Goal: Information Seeking & Learning: Compare options

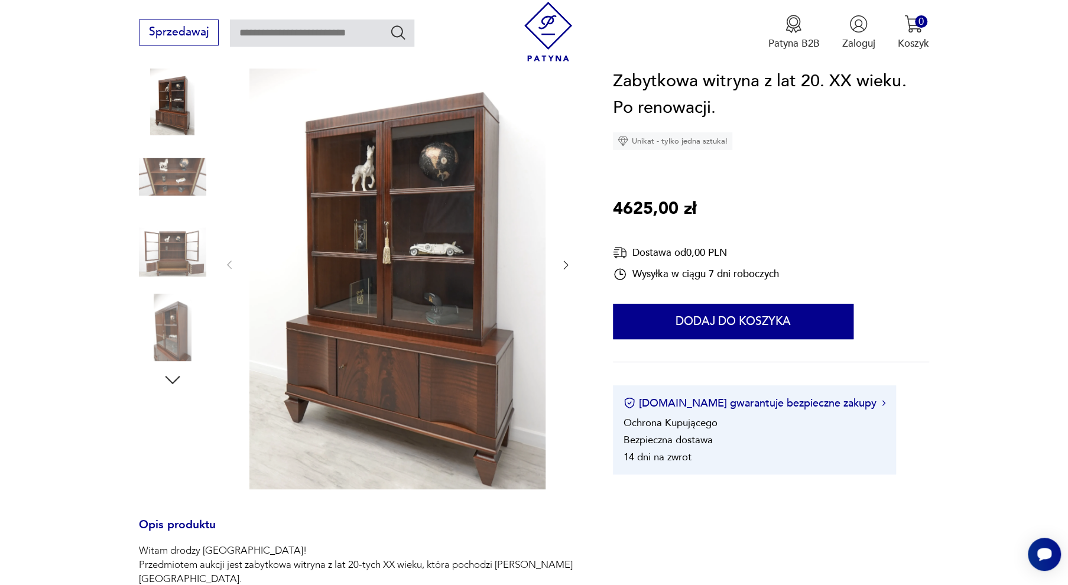
click at [564, 263] on icon "button" at bounding box center [566, 265] width 12 height 12
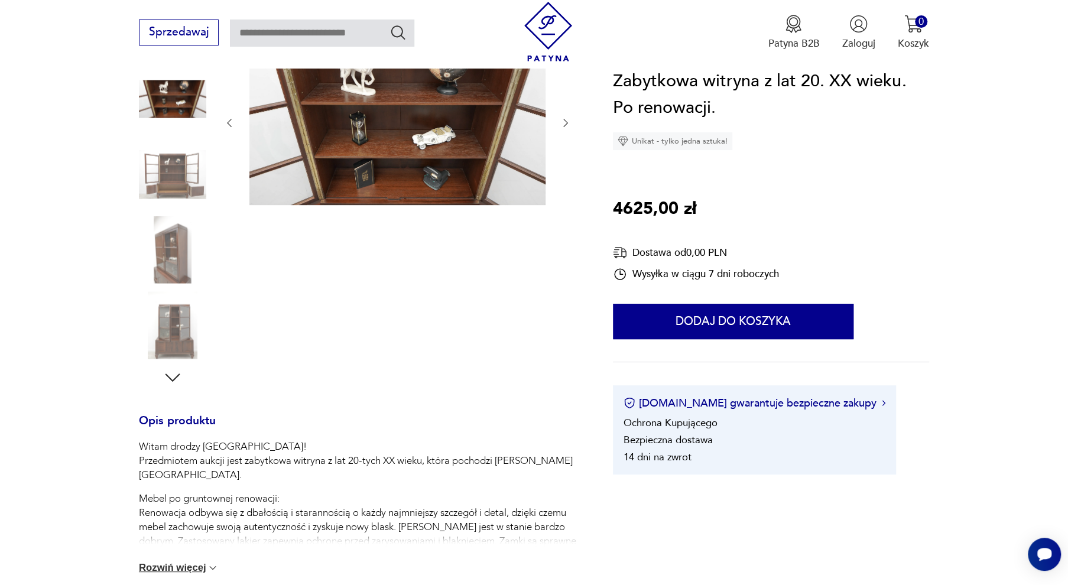
click at [564, 263] on div at bounding box center [397, 213] width 349 height 350
click at [565, 121] on icon "button" at bounding box center [566, 123] width 5 height 8
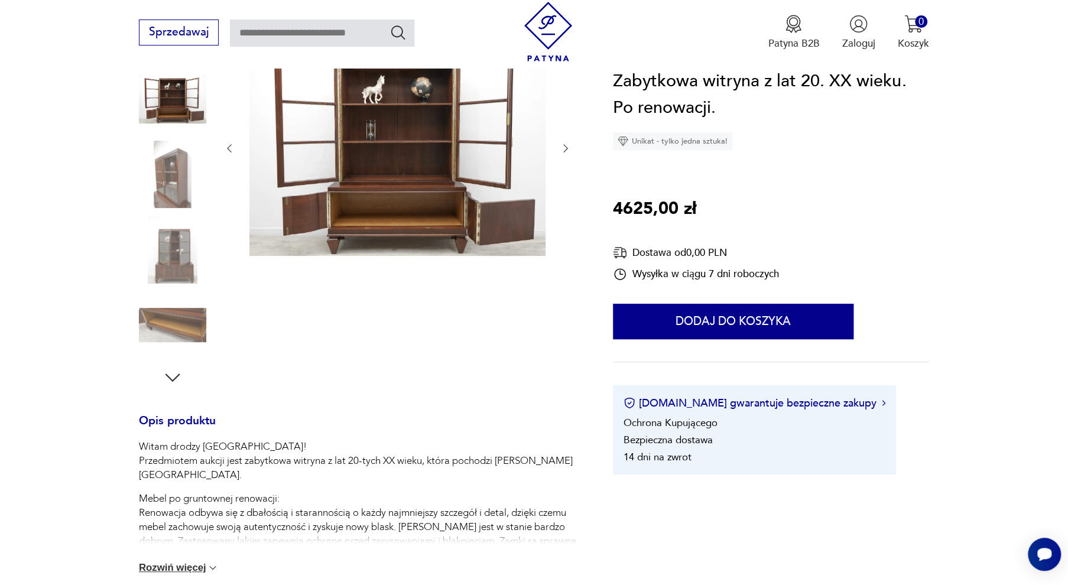
click at [442, 141] on img at bounding box center [397, 147] width 296 height 218
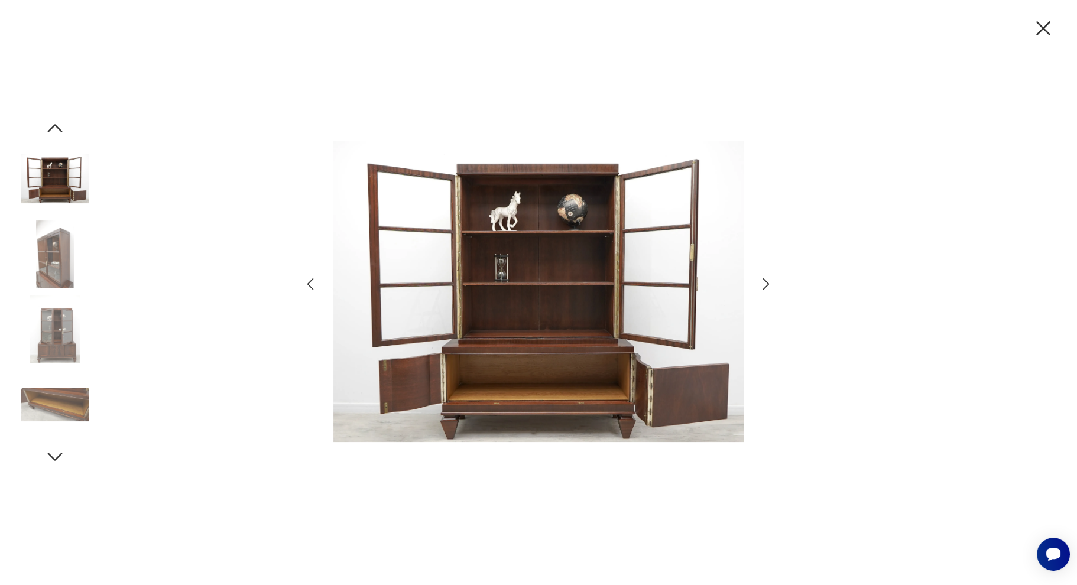
click at [763, 284] on icon "button" at bounding box center [766, 283] width 17 height 17
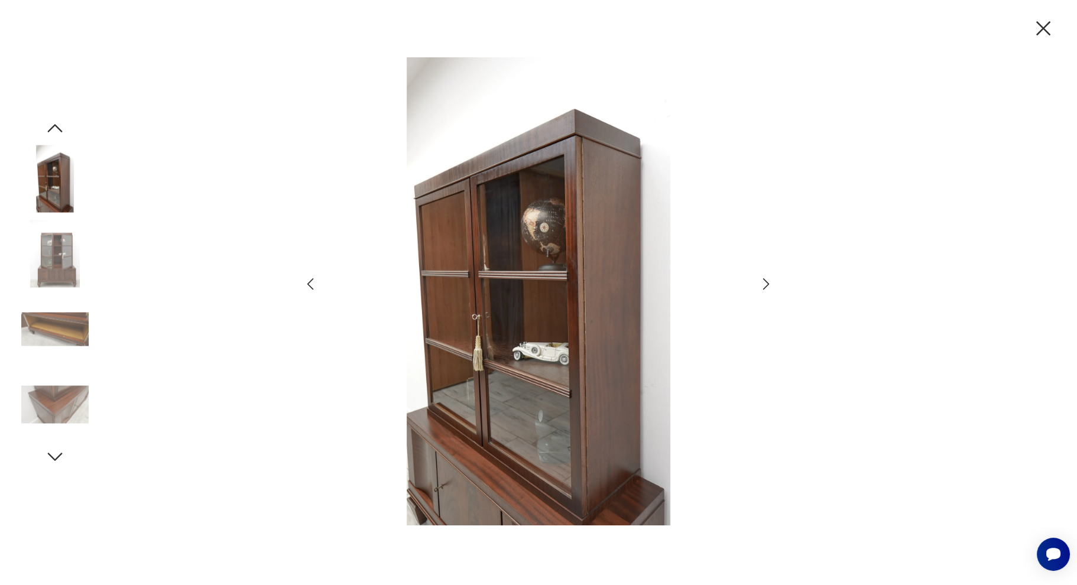
click at [763, 284] on icon "button" at bounding box center [766, 283] width 17 height 17
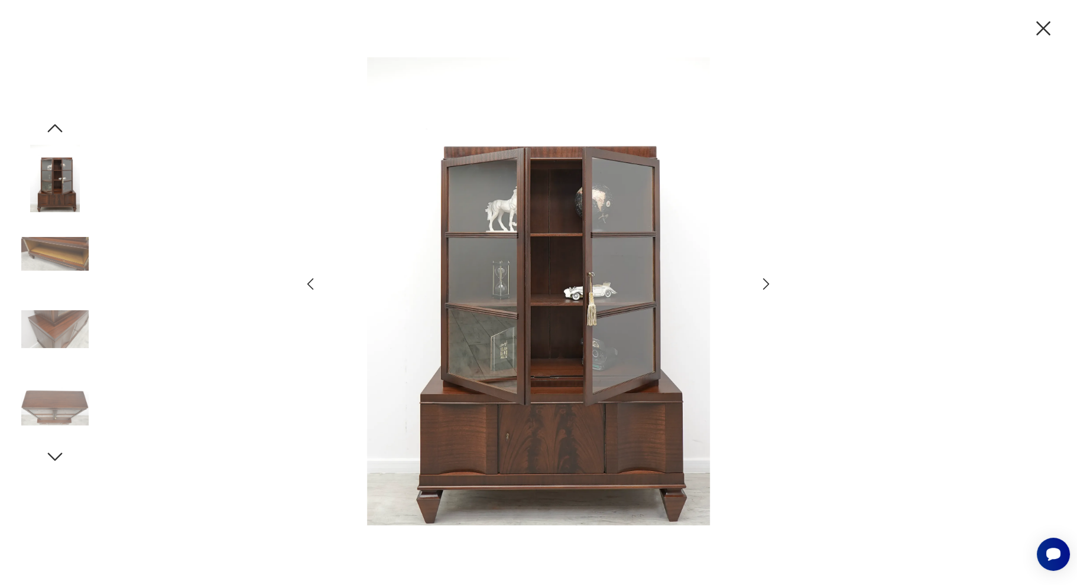
click at [763, 284] on icon "button" at bounding box center [766, 283] width 17 height 17
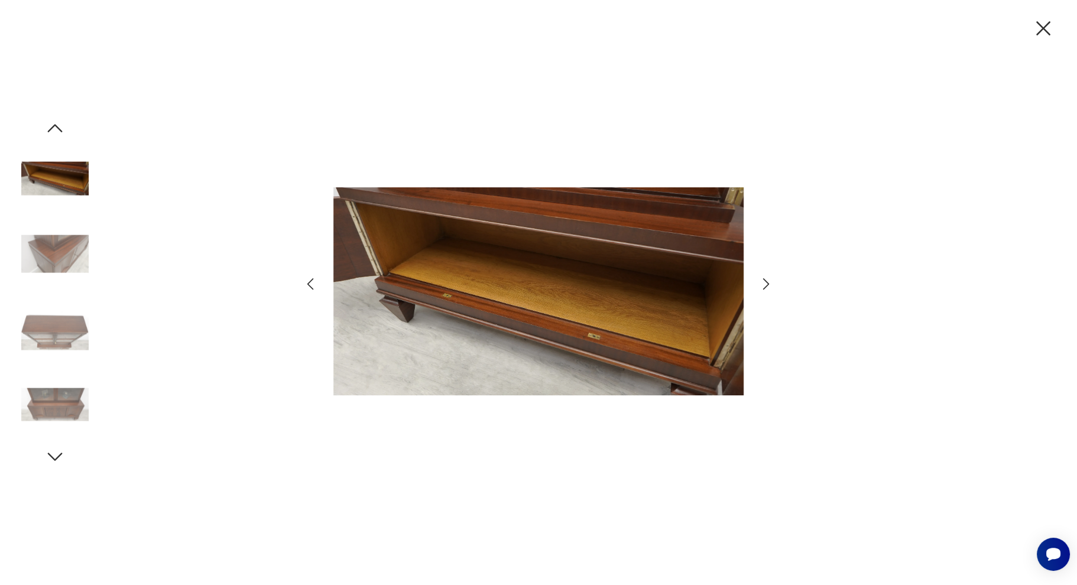
click at [763, 284] on icon "button" at bounding box center [766, 283] width 17 height 17
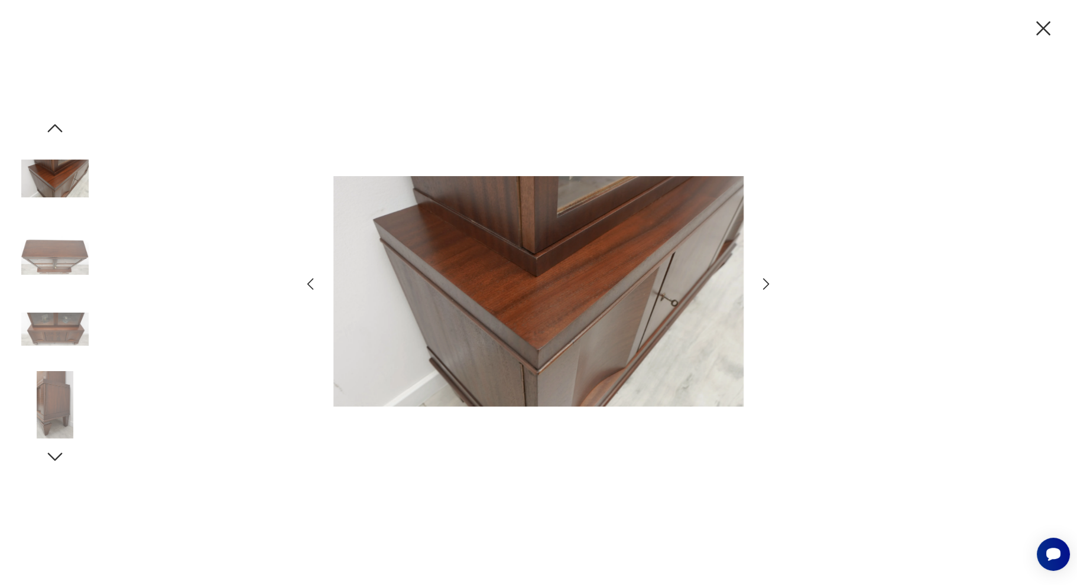
click at [763, 284] on icon "button" at bounding box center [766, 283] width 17 height 17
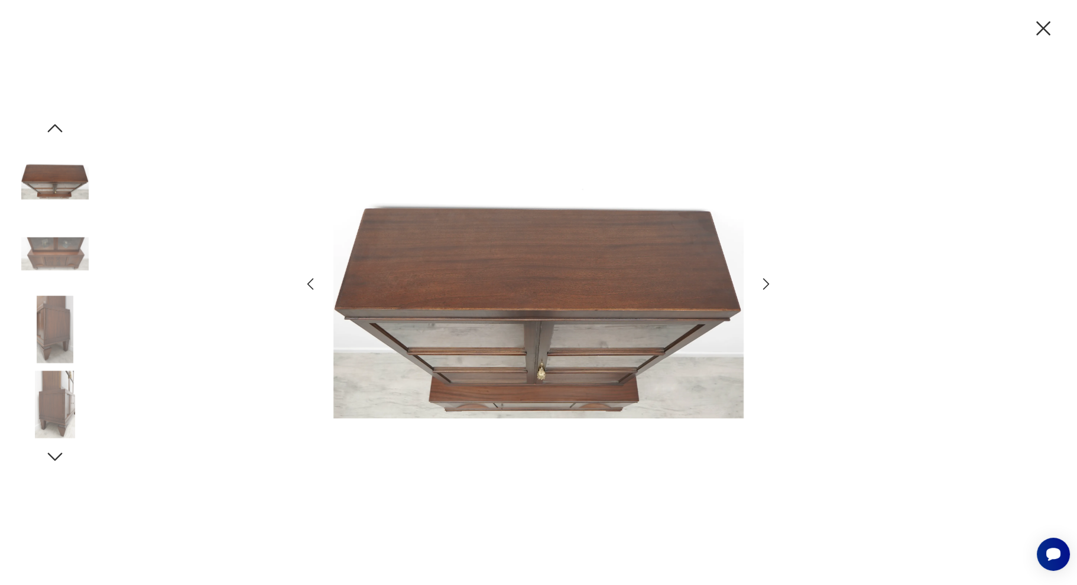
click at [763, 284] on icon "button" at bounding box center [766, 283] width 17 height 17
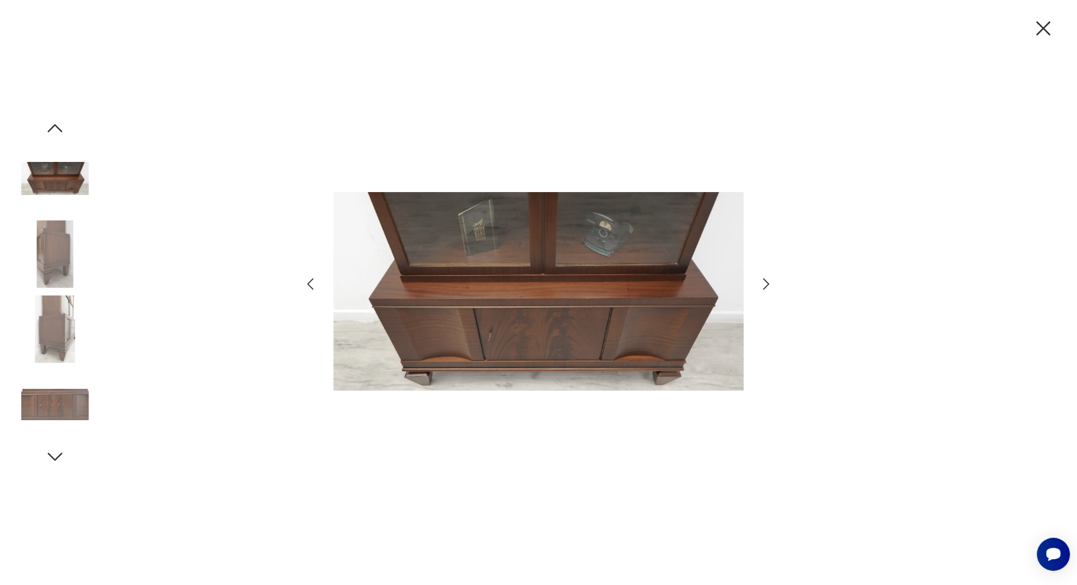
click at [763, 284] on icon "button" at bounding box center [766, 283] width 17 height 17
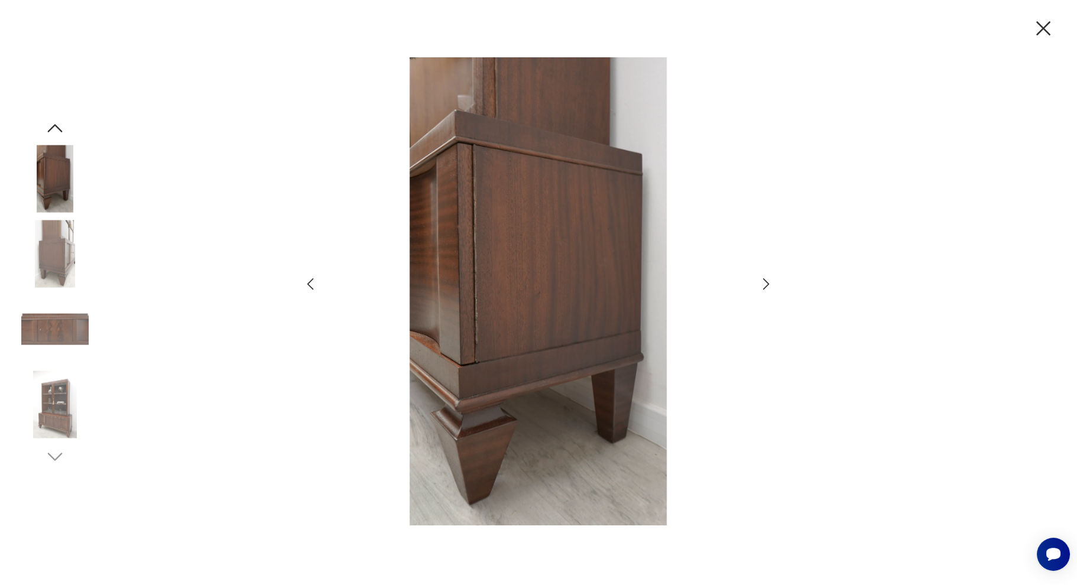
click at [1041, 26] on icon "button" at bounding box center [1043, 28] width 14 height 14
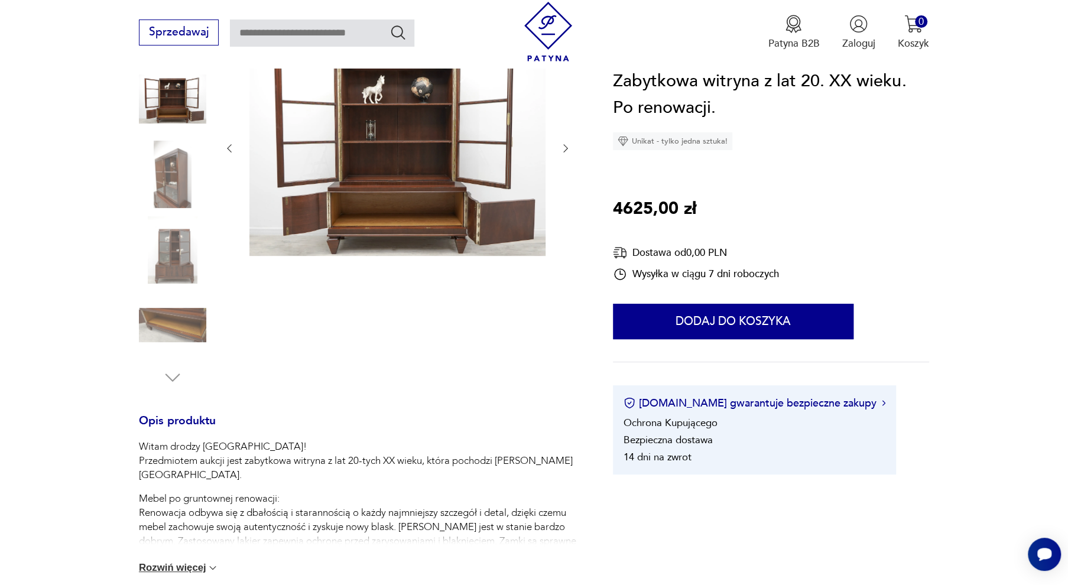
click at [167, 177] on img at bounding box center [172, 174] width 67 height 67
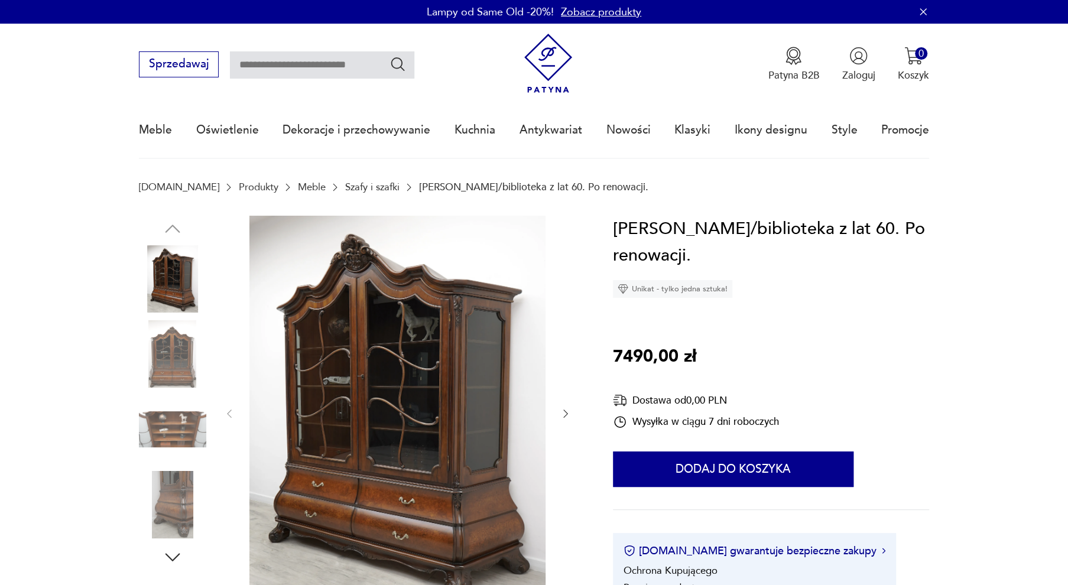
click at [398, 392] on img at bounding box center [397, 413] width 296 height 394
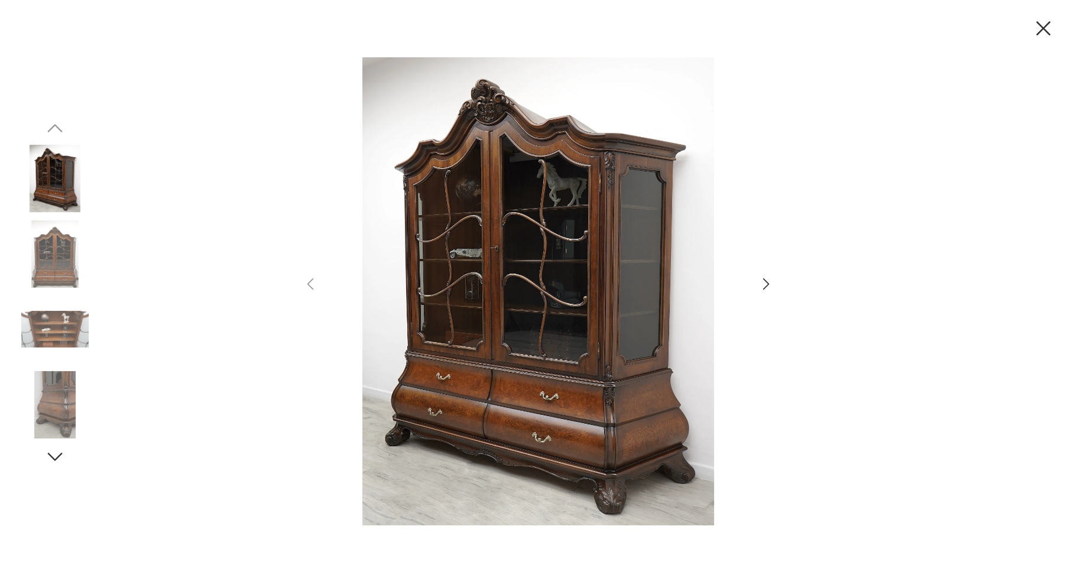
click at [767, 281] on icon "button" at bounding box center [766, 284] width 7 height 12
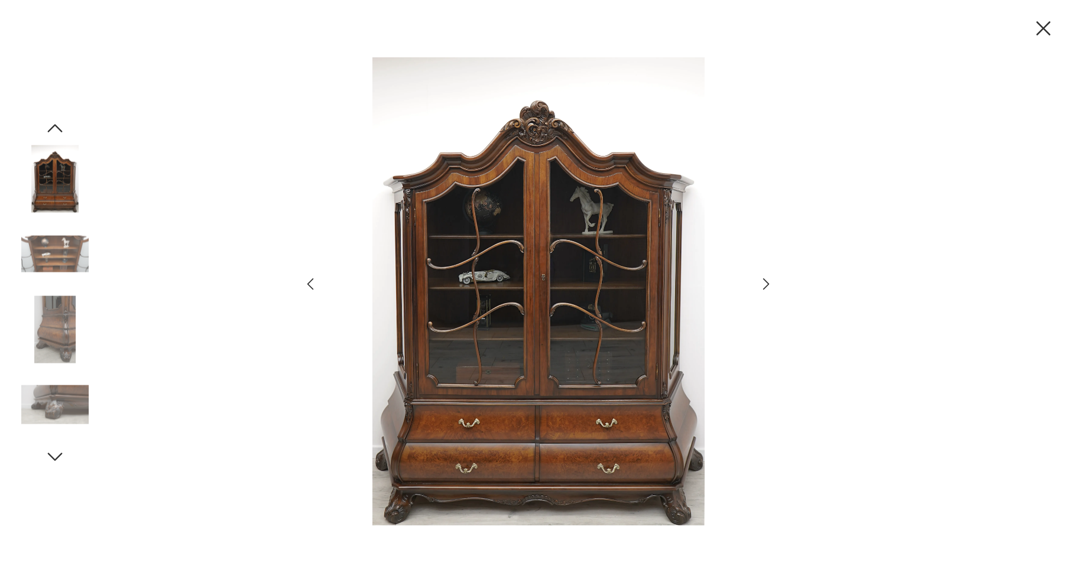
click at [767, 281] on icon "button" at bounding box center [766, 284] width 7 height 12
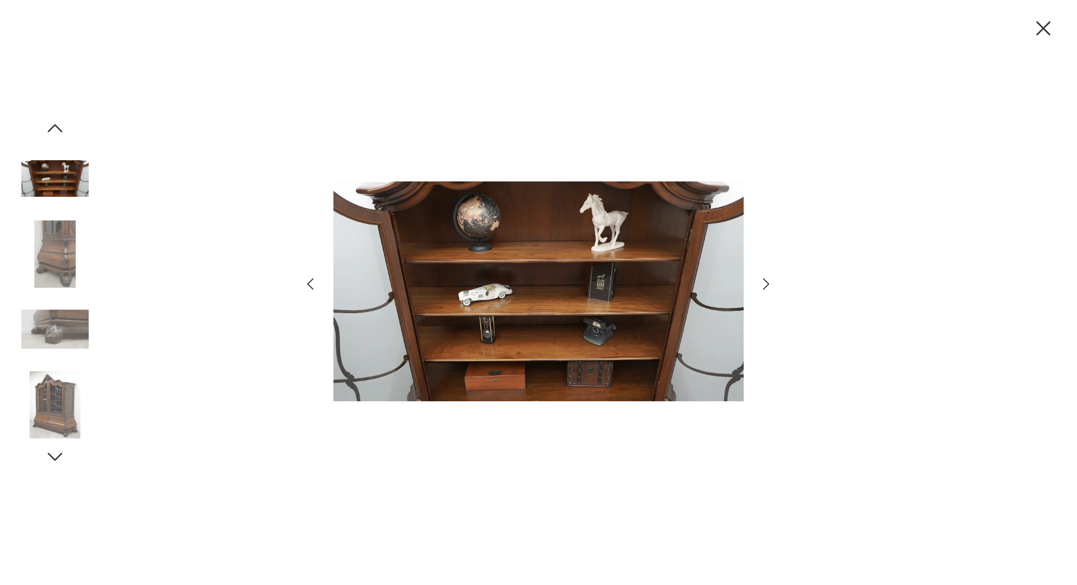
click at [767, 281] on icon "button" at bounding box center [766, 284] width 7 height 12
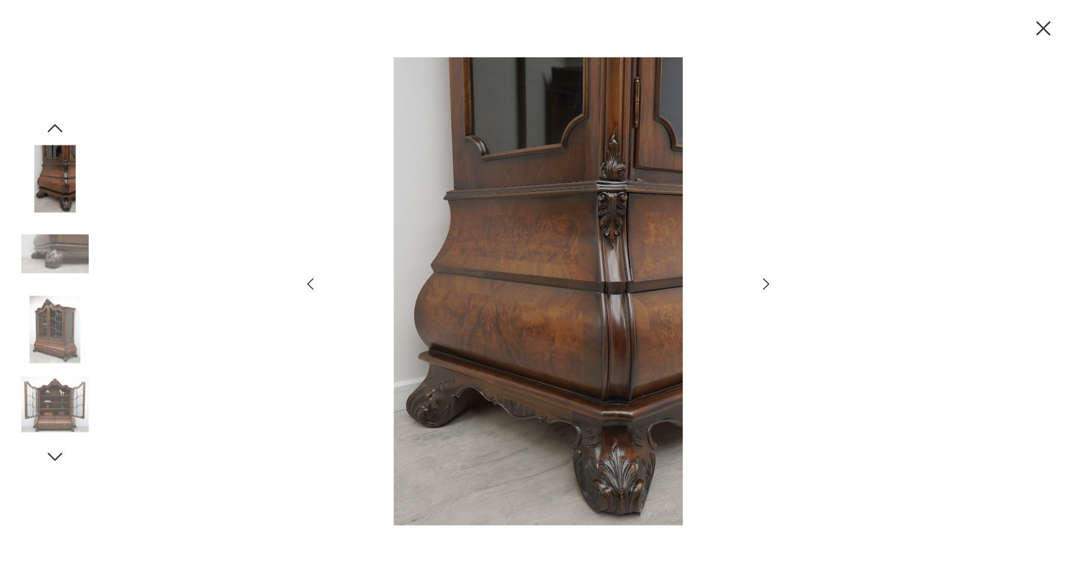
click at [767, 281] on icon "button" at bounding box center [766, 284] width 7 height 12
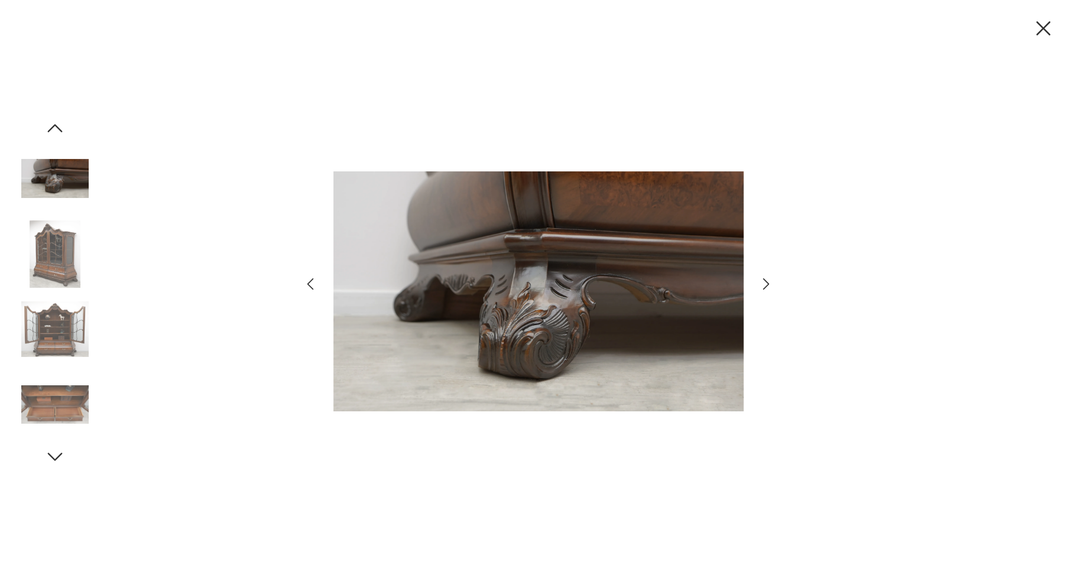
click at [767, 281] on icon "button" at bounding box center [766, 284] width 7 height 12
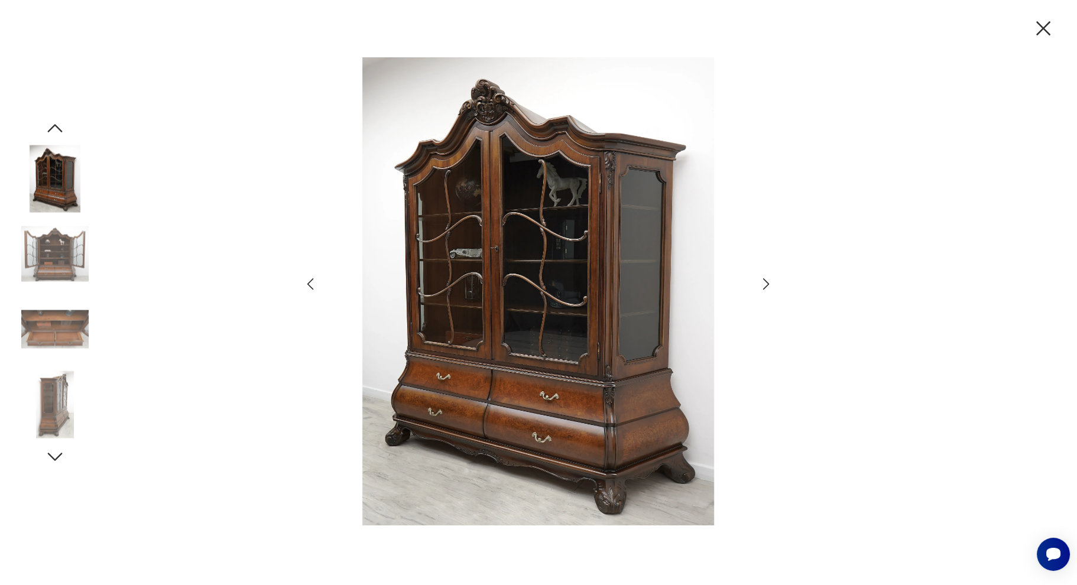
click at [767, 281] on icon "button" at bounding box center [766, 284] width 7 height 12
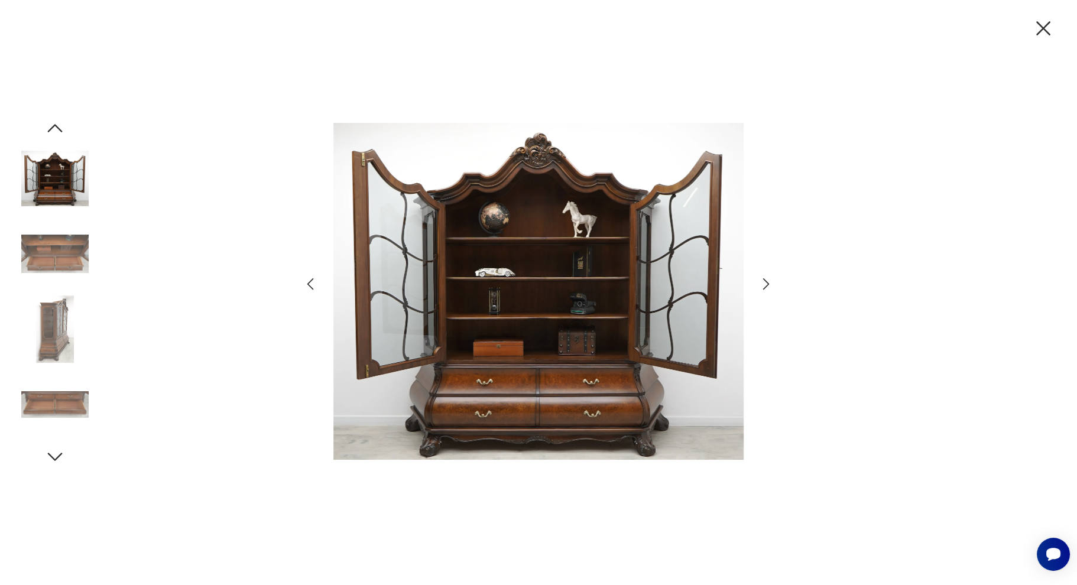
click at [767, 281] on icon "button" at bounding box center [766, 284] width 7 height 12
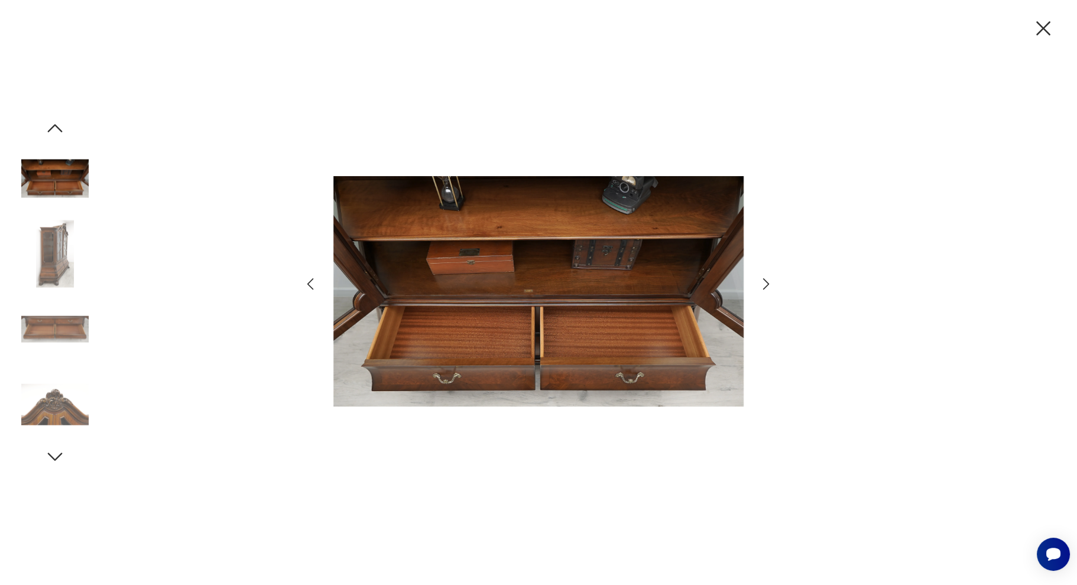
click at [767, 281] on icon "button" at bounding box center [766, 284] width 7 height 12
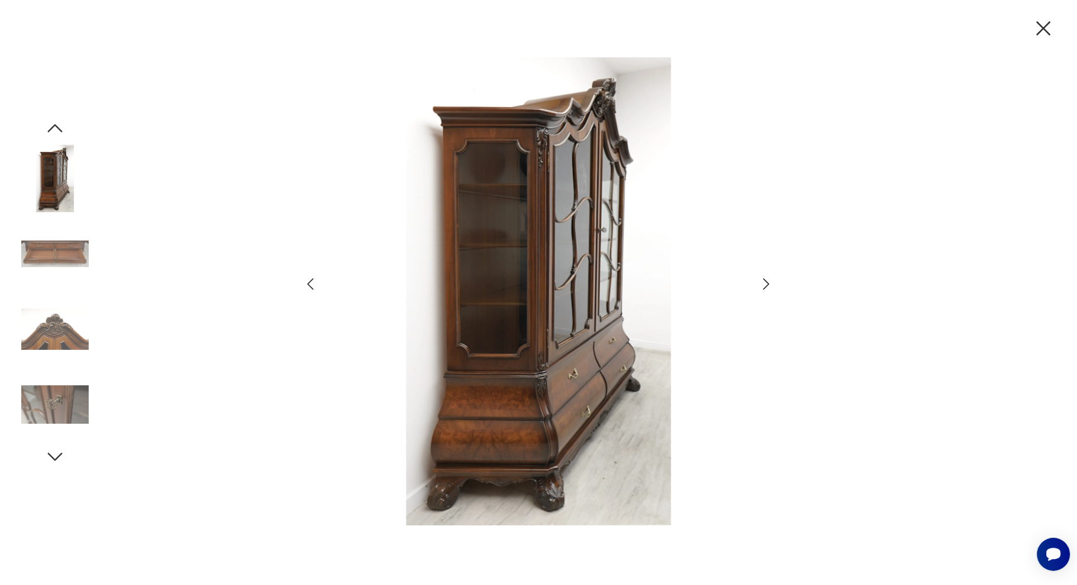
click at [767, 281] on icon "button" at bounding box center [766, 284] width 7 height 12
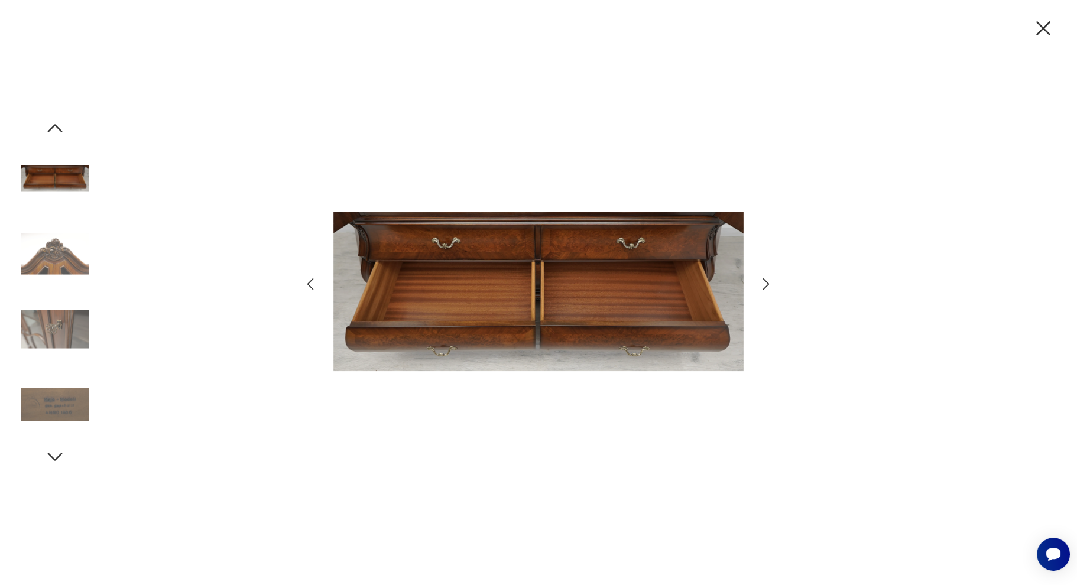
click at [767, 281] on icon "button" at bounding box center [766, 284] width 7 height 12
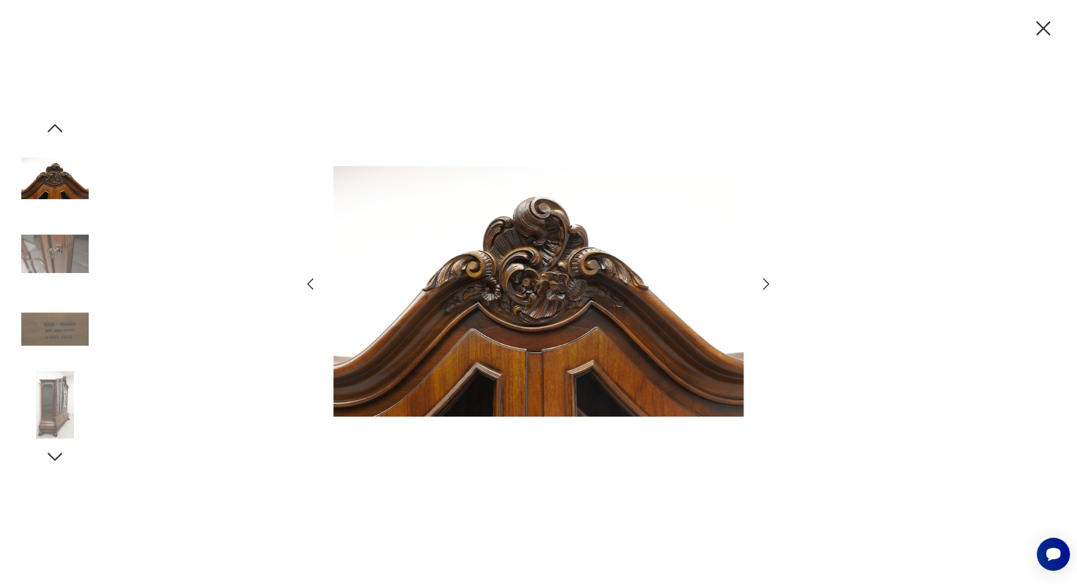
click at [767, 281] on icon "button" at bounding box center [766, 284] width 7 height 12
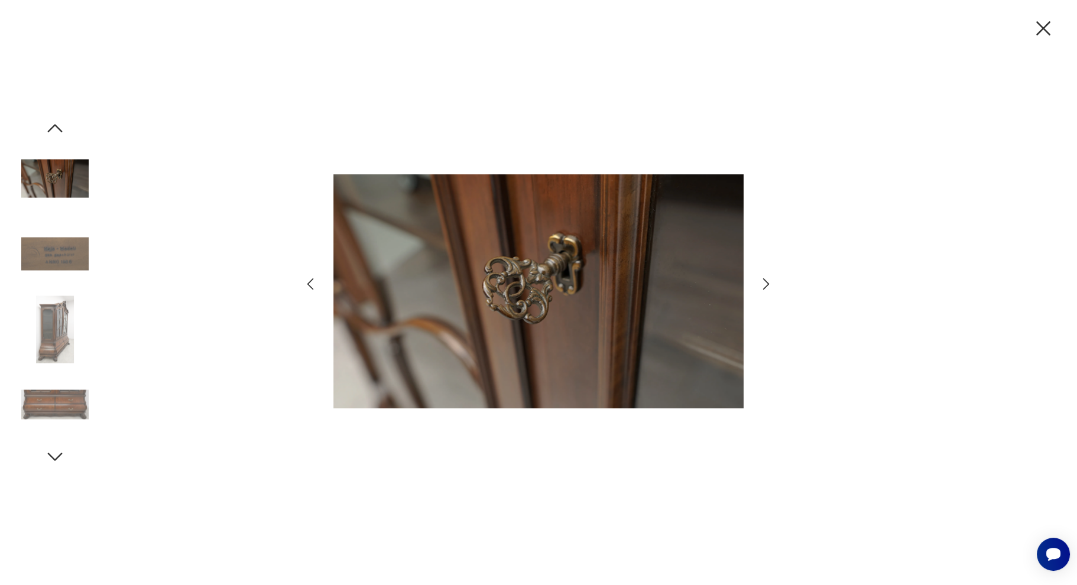
click at [767, 281] on icon "button" at bounding box center [766, 284] width 7 height 12
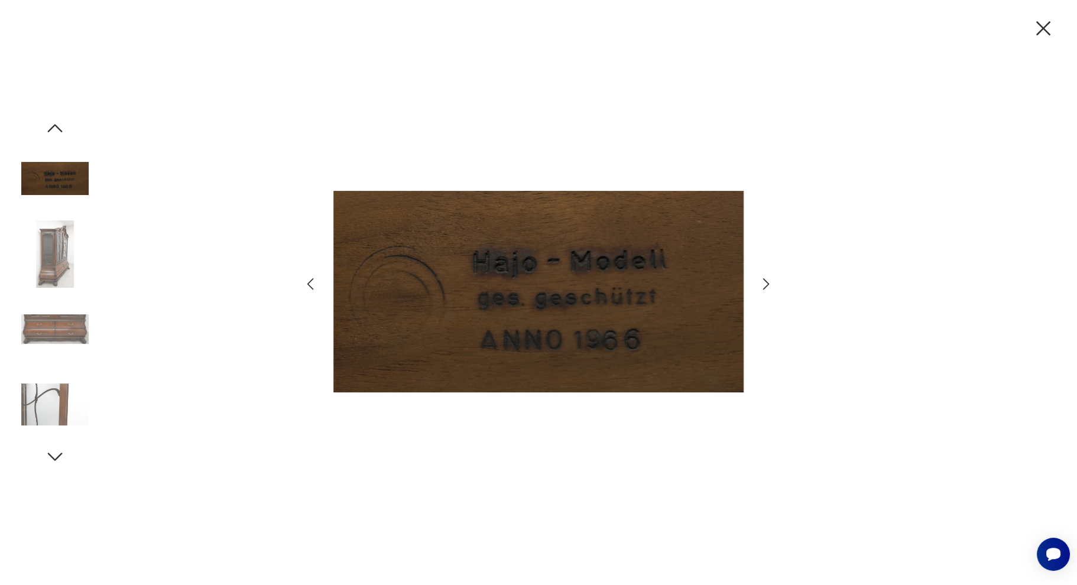
click at [765, 281] on icon "button" at bounding box center [766, 283] width 17 height 17
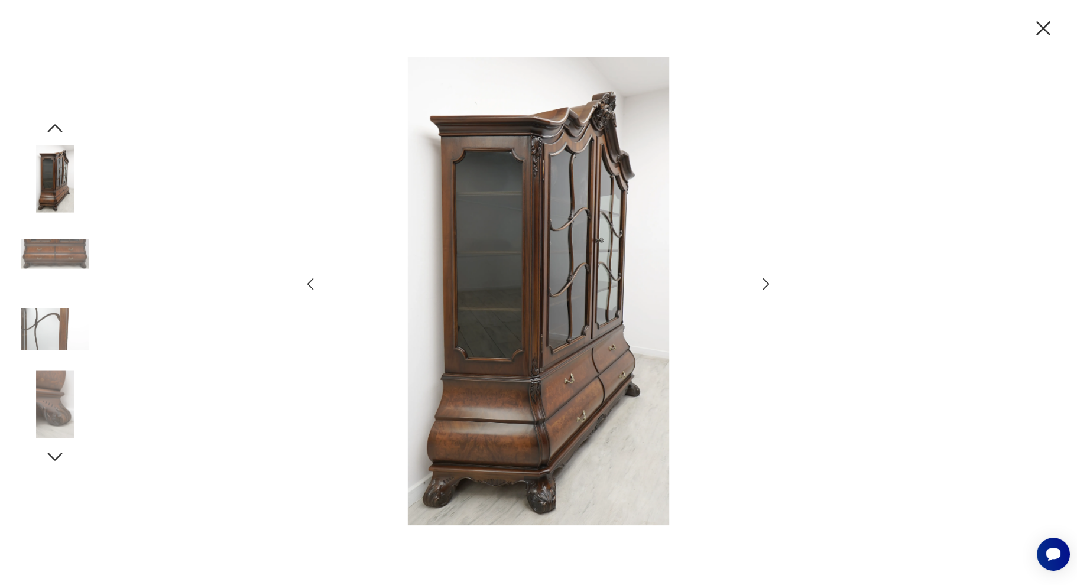
click at [1047, 22] on icon "button" at bounding box center [1043, 28] width 14 height 14
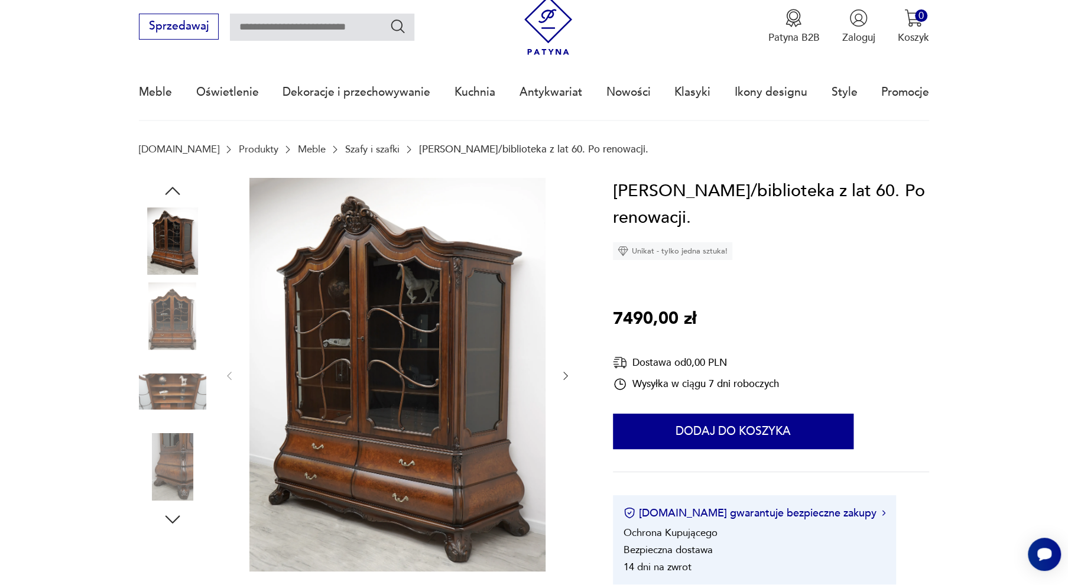
scroll to position [59, 0]
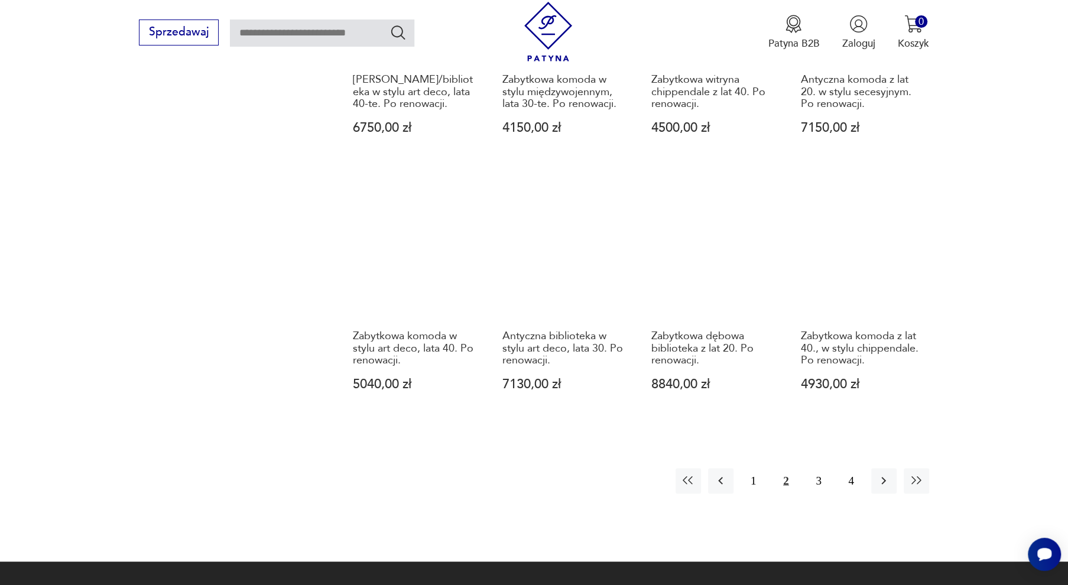
scroll to position [1144, 0]
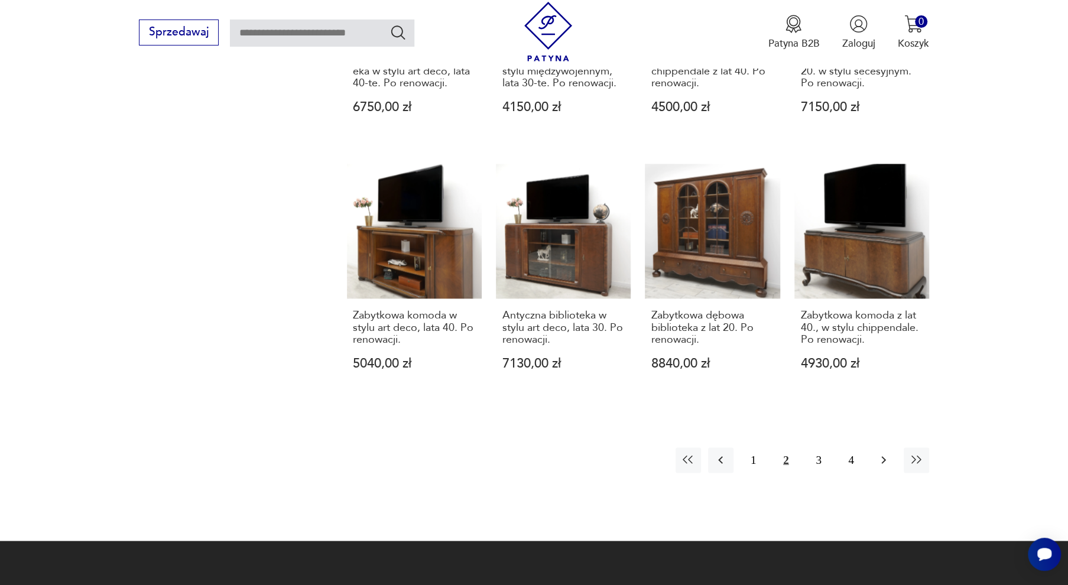
click at [884, 464] on icon "button" at bounding box center [884, 460] width 5 height 8
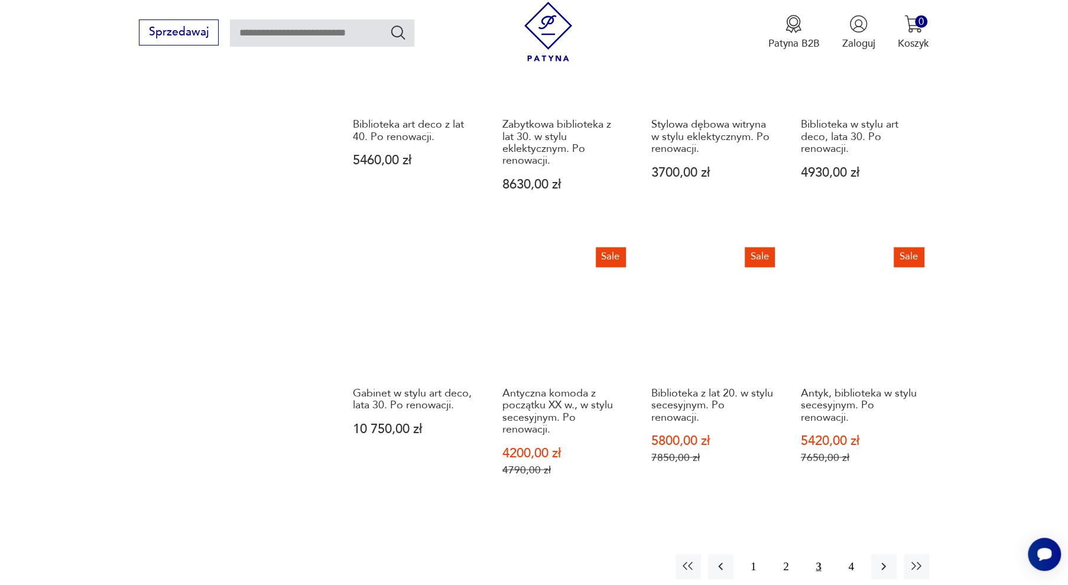
scroll to position [1144, 0]
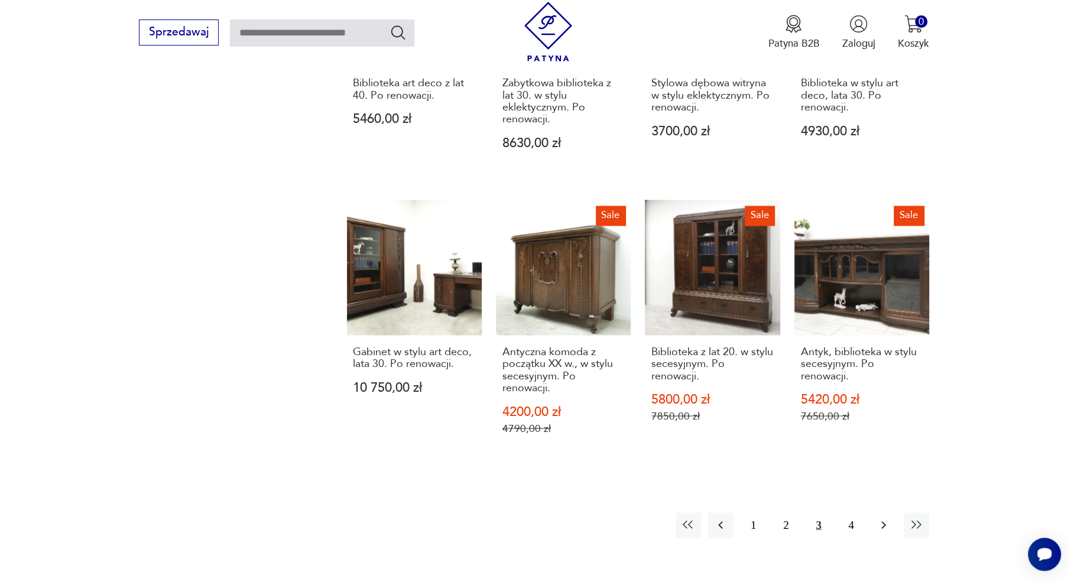
click at [880, 524] on icon "button" at bounding box center [884, 525] width 14 height 14
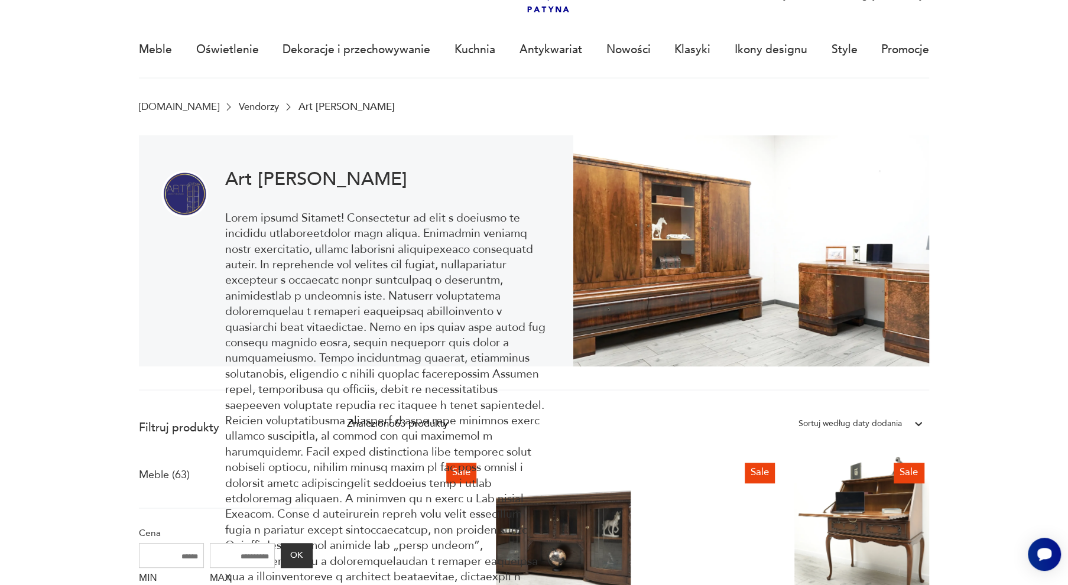
scroll to position [80, 0]
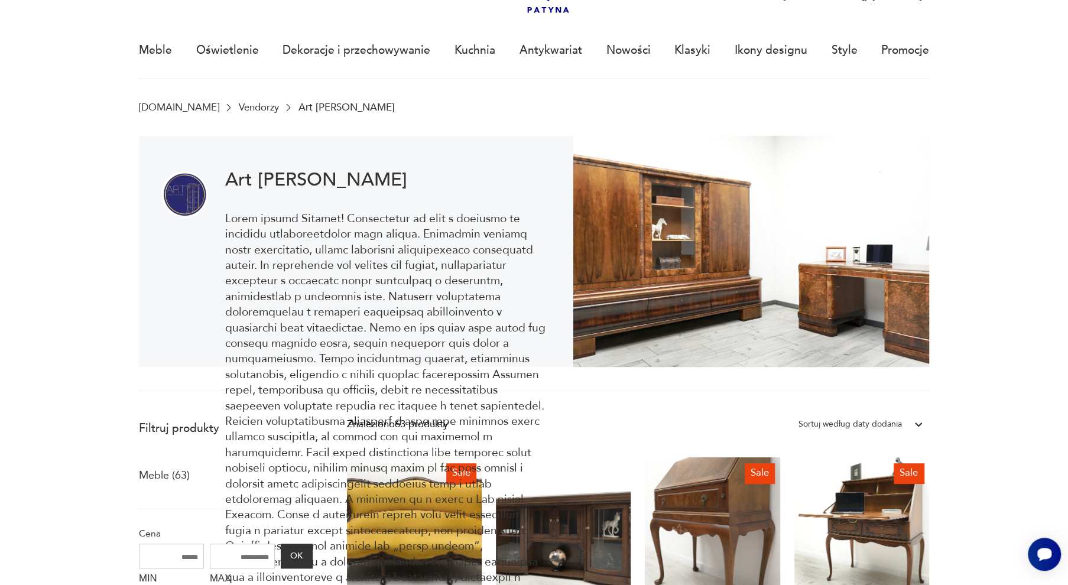
click at [239, 104] on link "Vendorzy" at bounding box center [259, 107] width 40 height 11
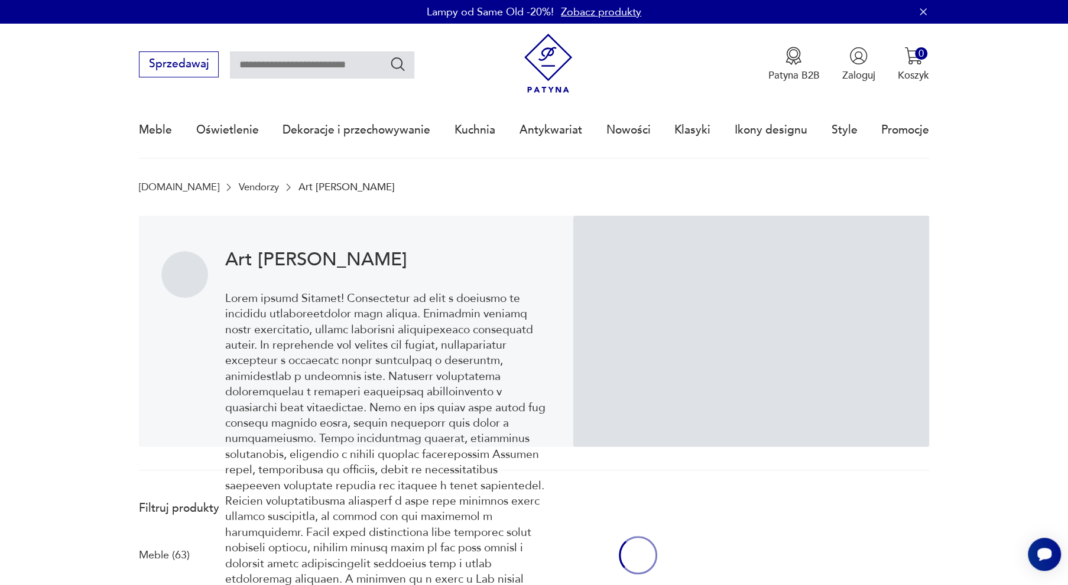
scroll to position [80, 0]
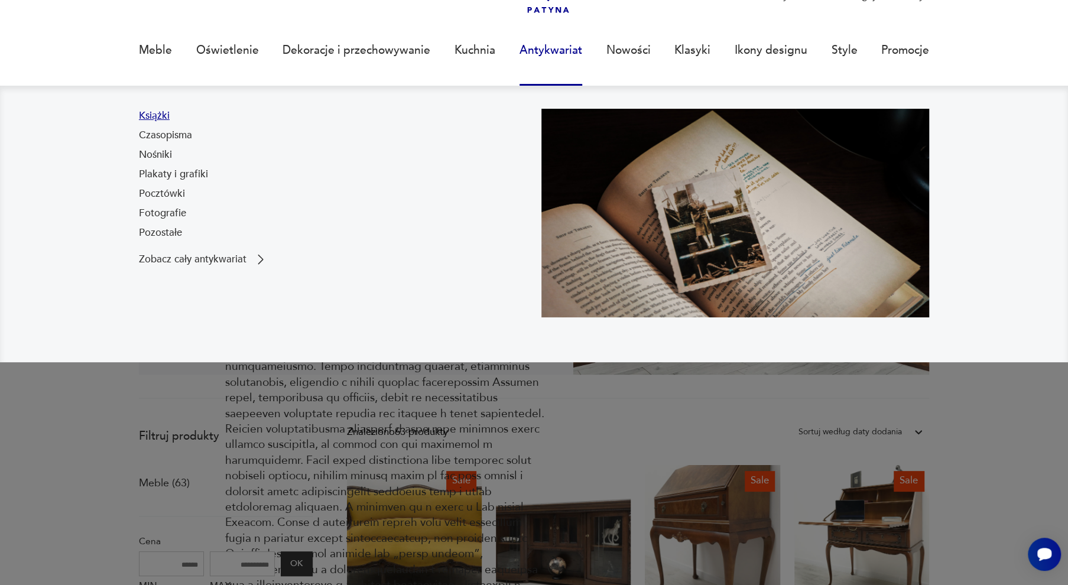
click at [156, 111] on link "Książki" at bounding box center [154, 116] width 31 height 14
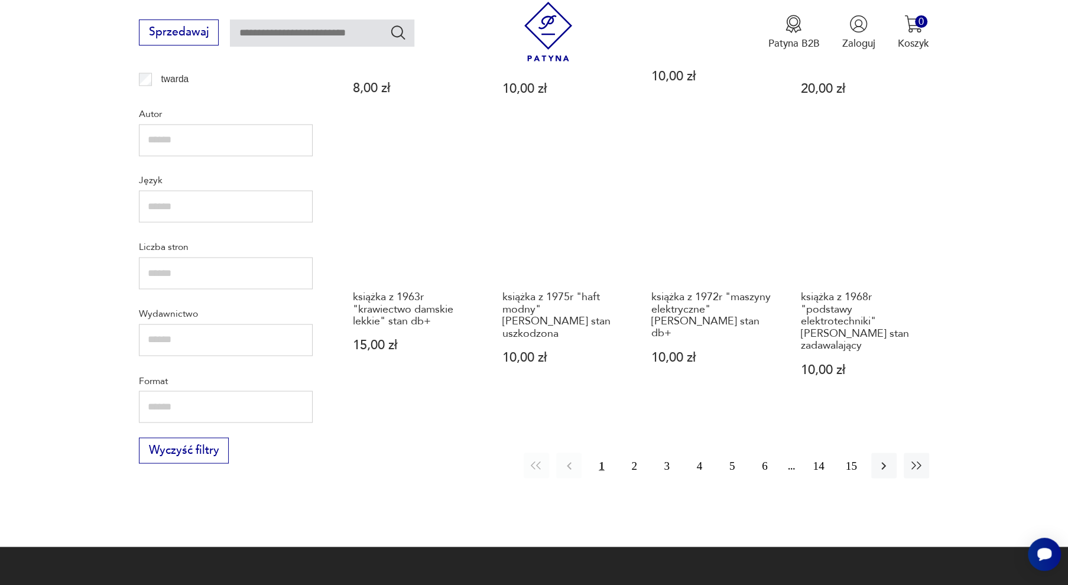
scroll to position [1298, 0]
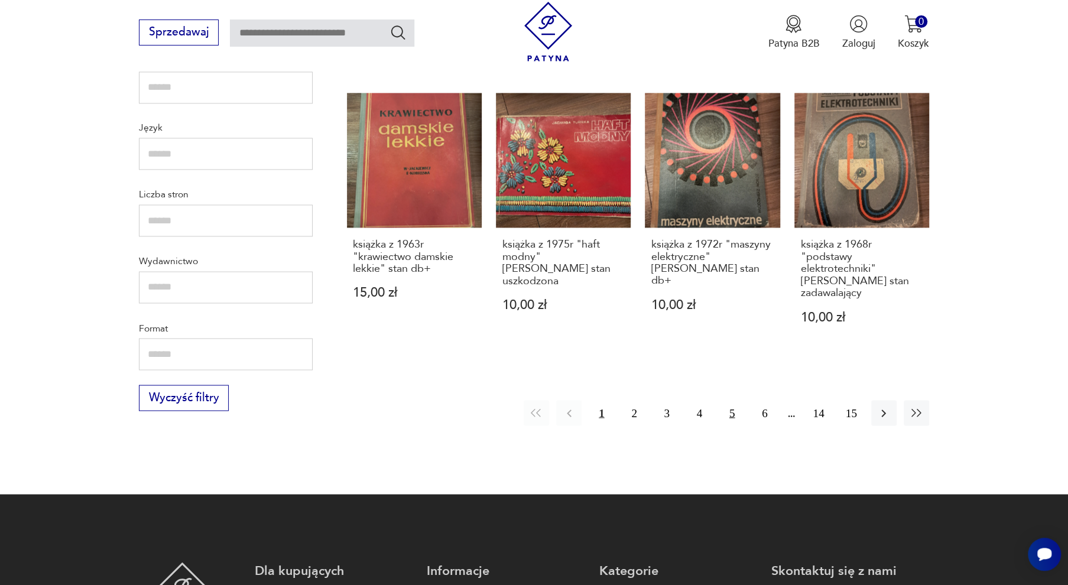
click at [726, 400] on button "5" at bounding box center [731, 412] width 25 height 25
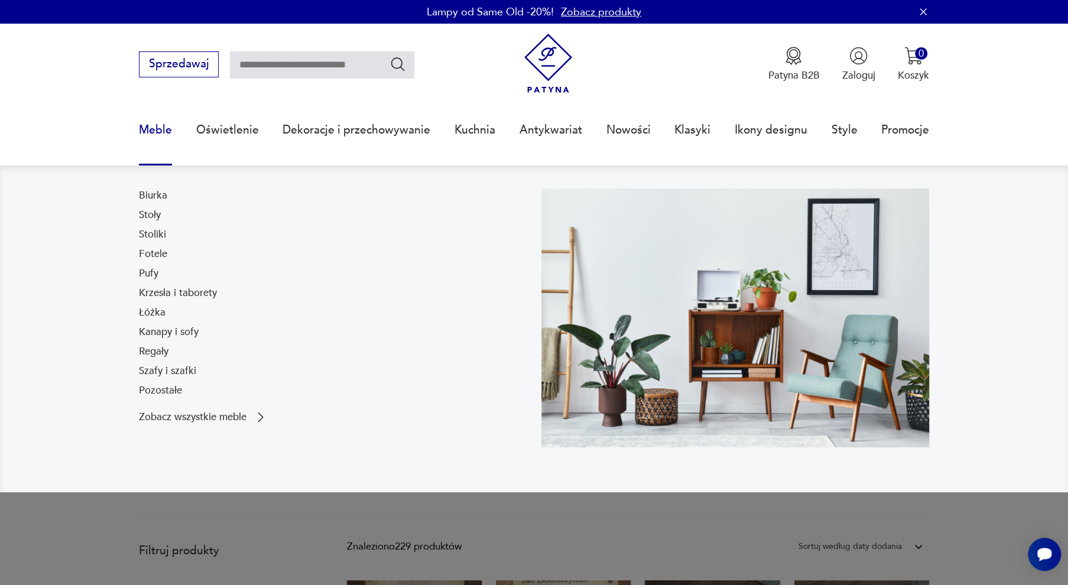
click at [148, 129] on link "Meble" at bounding box center [155, 130] width 33 height 54
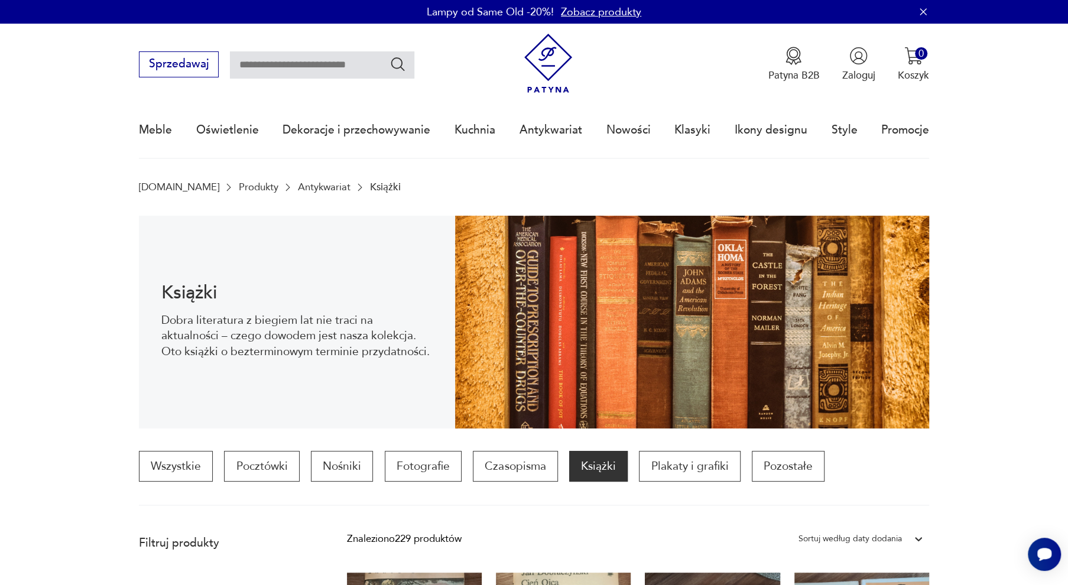
scroll to position [134, 0]
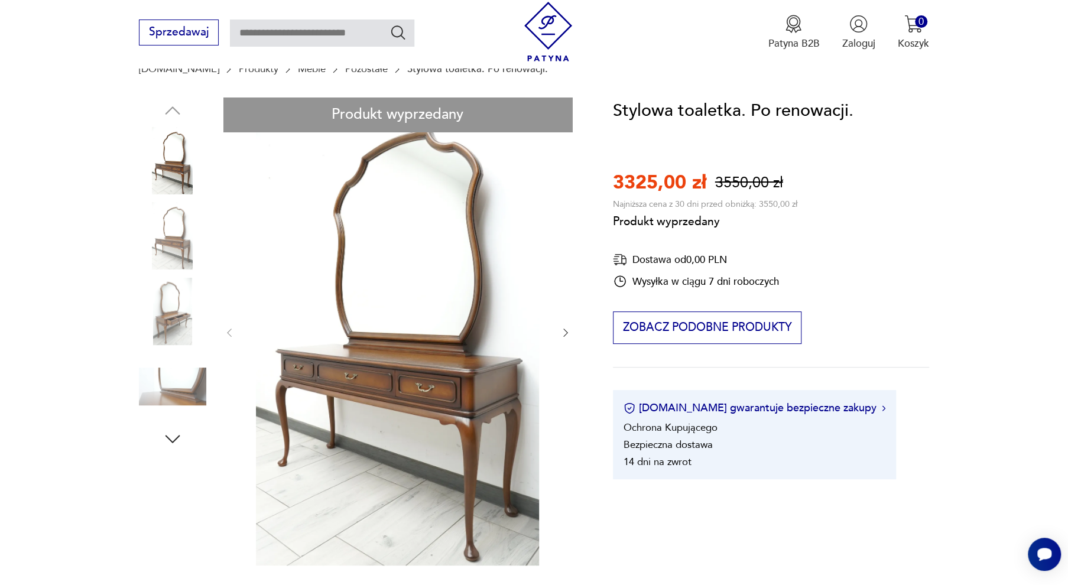
click at [187, 387] on div "Produkt wyprzedany Opis produktu Witam drodzy Klienci! Przedmiotem tej aukcji j…" at bounding box center [359, 581] width 440 height 966
click at [173, 404] on div "Produkt wyprzedany Opis produktu Witam drodzy Klienci! Przedmiotem tej aukcji j…" at bounding box center [359, 581] width 440 height 966
